Goal: Task Accomplishment & Management: Use online tool/utility

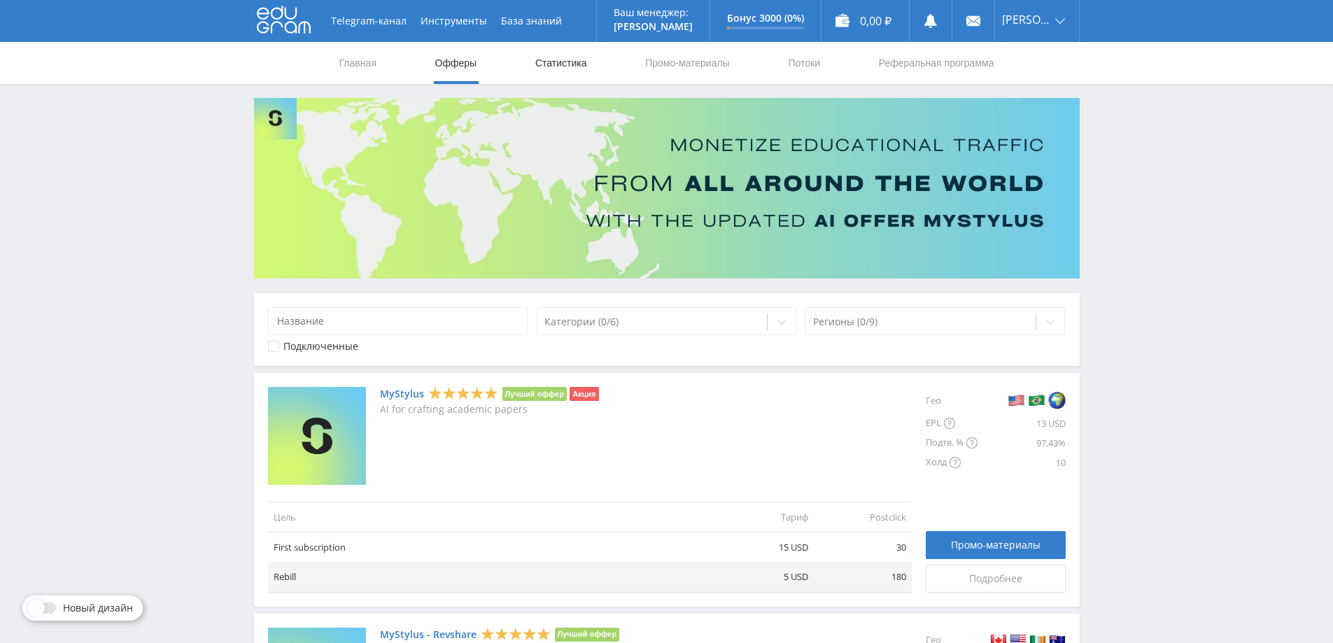
click at [570, 59] on link "Статистика" at bounding box center [561, 63] width 55 height 42
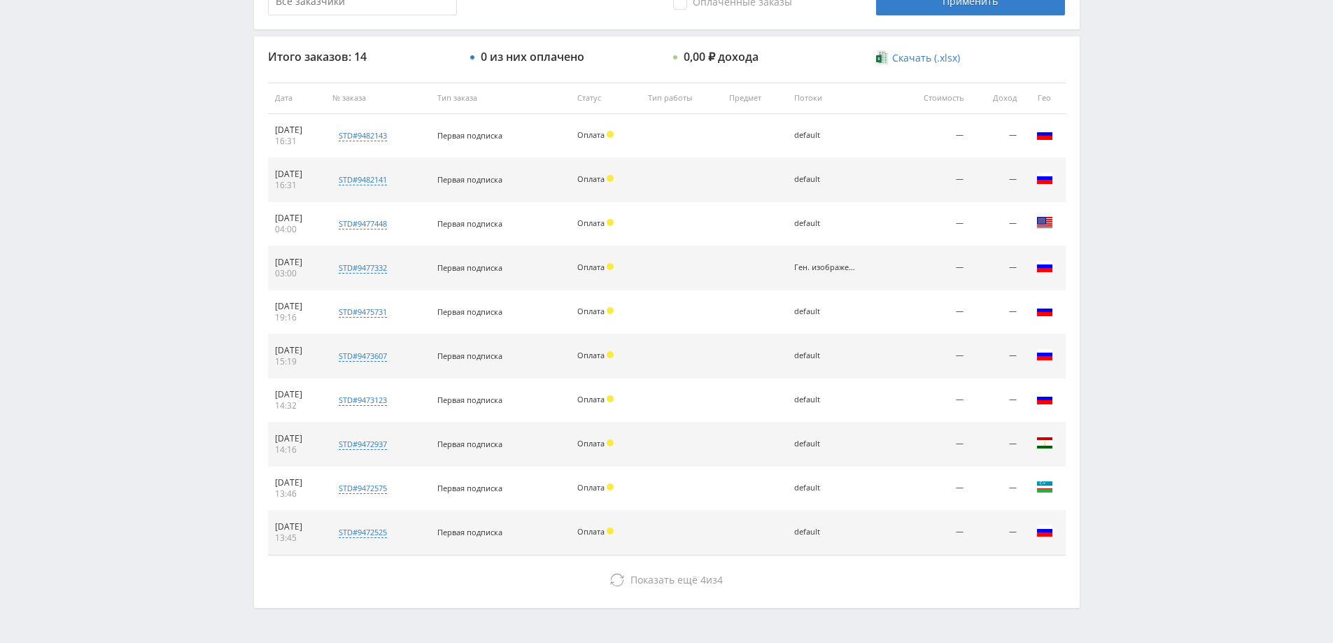
scroll to position [532, 0]
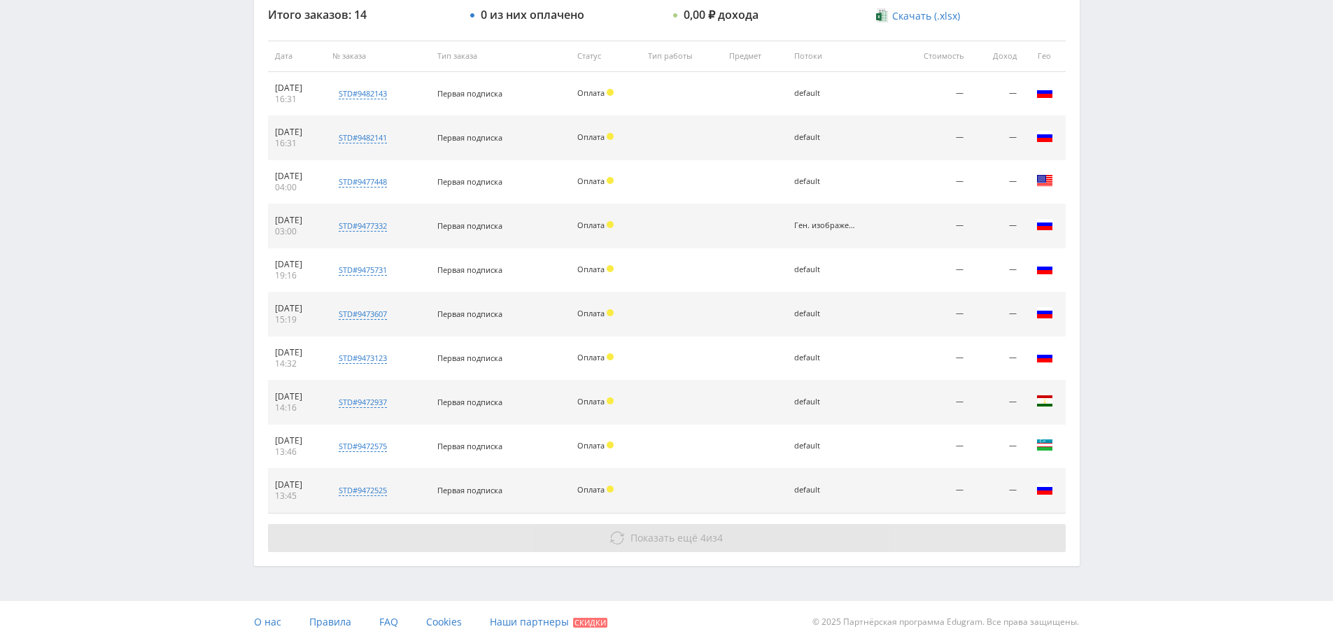
click at [715, 536] on span "Показать ещё 4 из 4" at bounding box center [677, 537] width 92 height 13
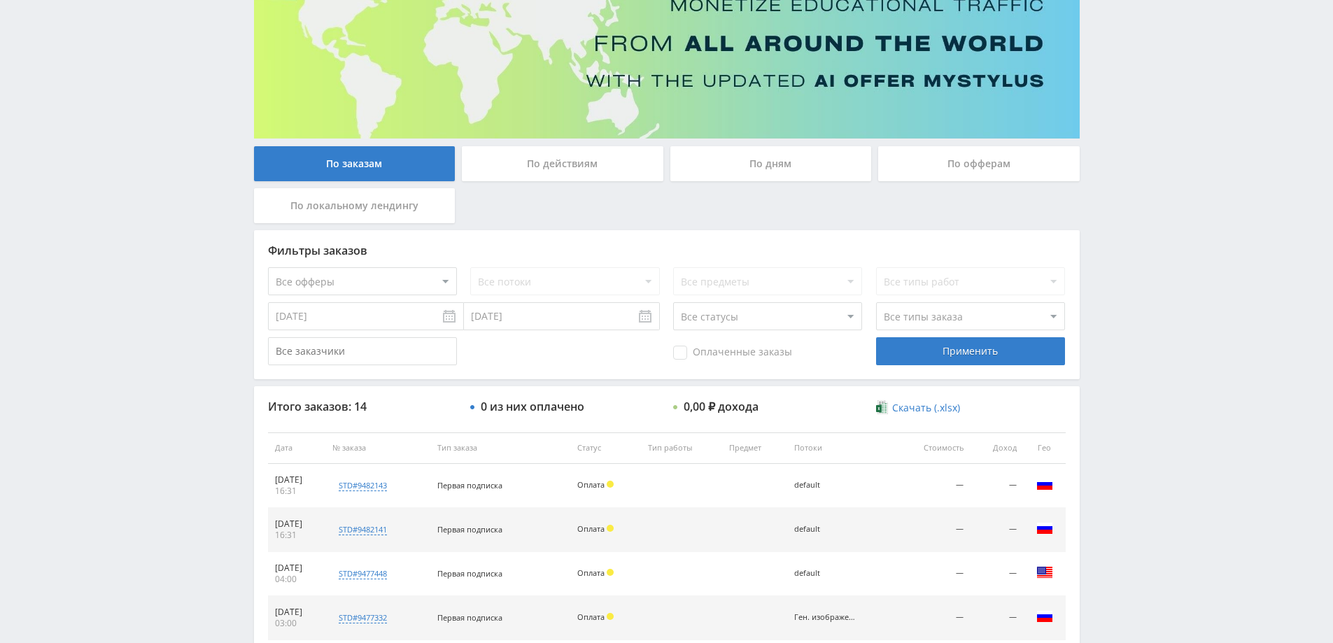
scroll to position [0, 0]
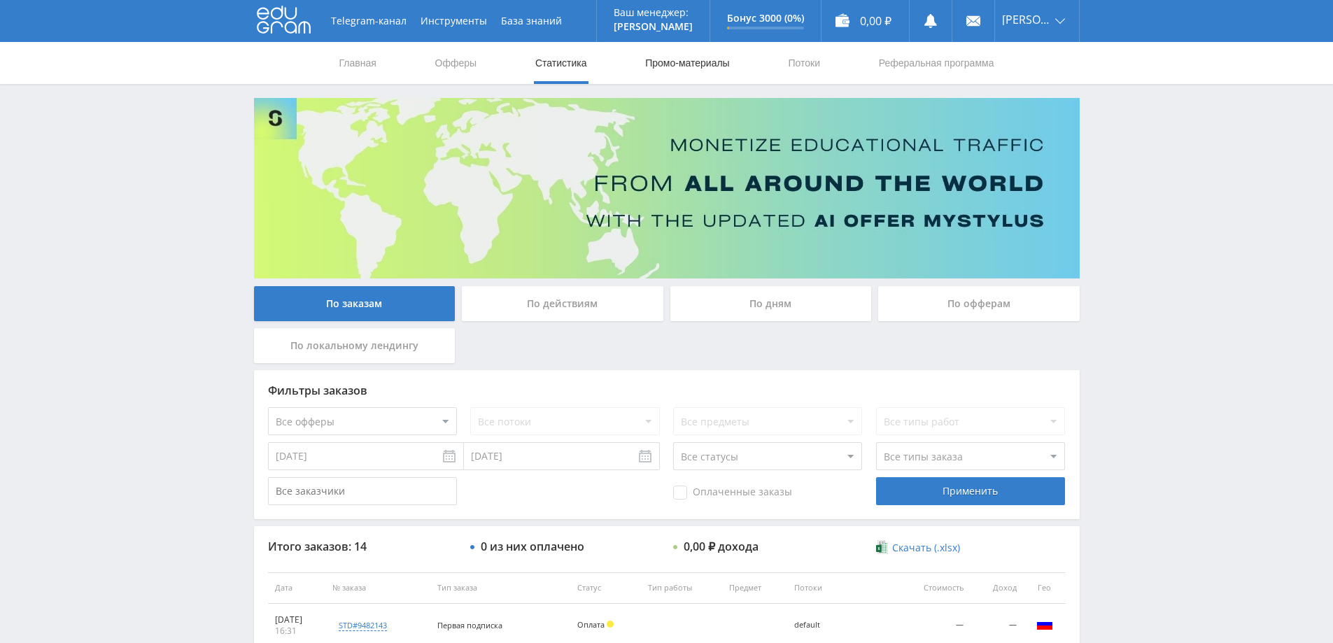
click at [673, 62] on link "Промо-материалы" at bounding box center [687, 63] width 87 height 42
select select "376"
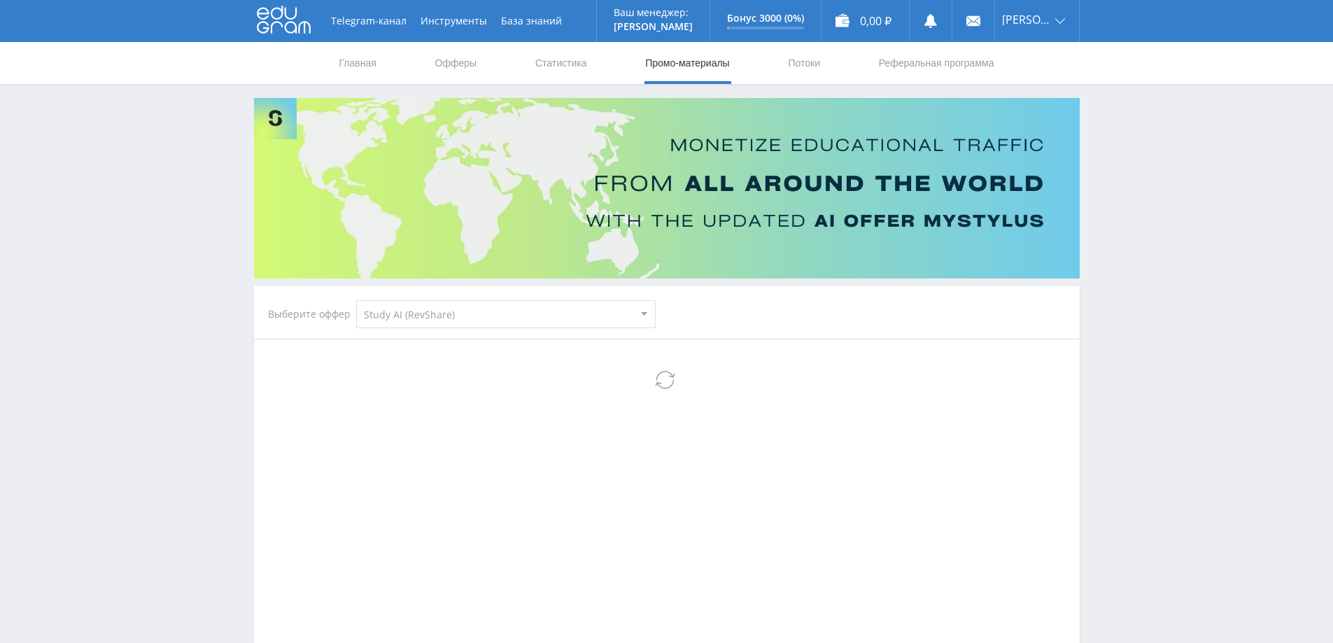
select select "376"
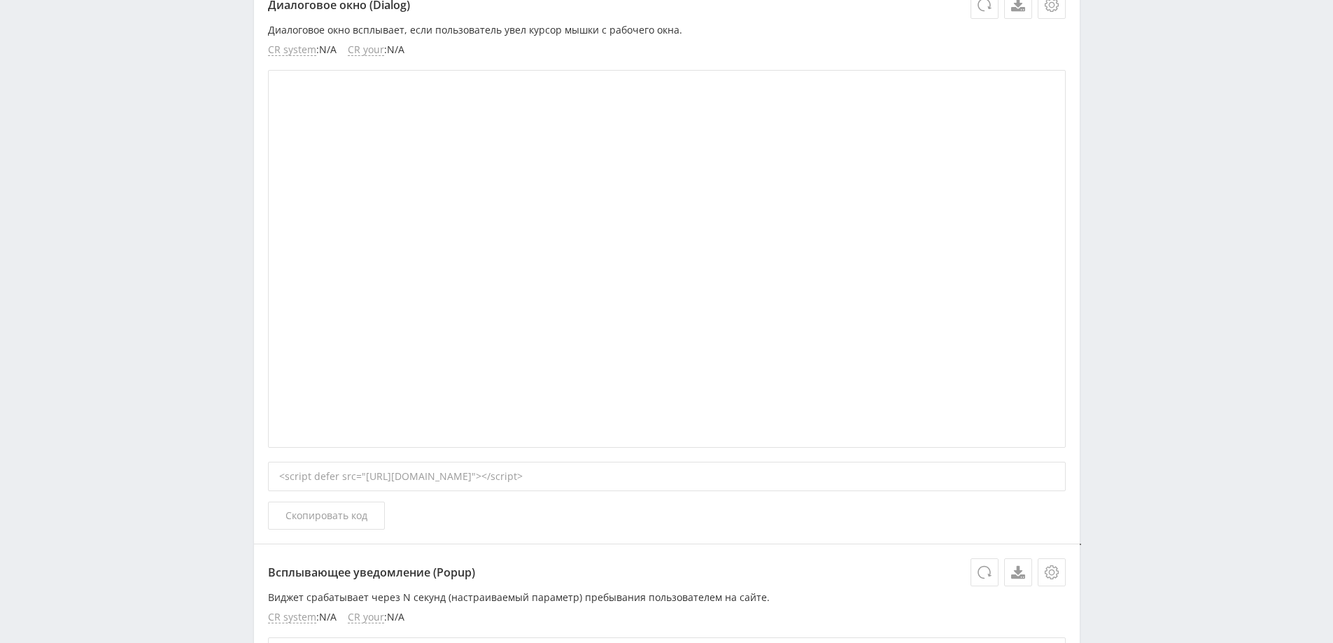
scroll to position [700, 0]
